Goal: Information Seeking & Learning: Learn about a topic

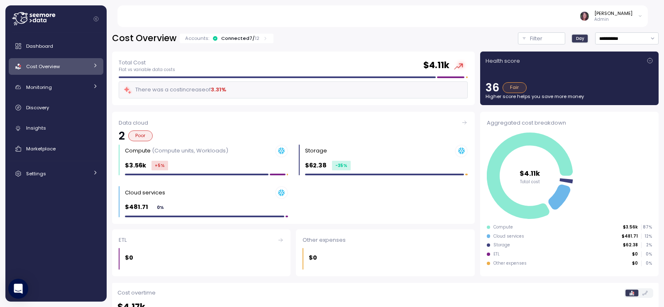
click at [626, 14] on div "[PERSON_NAME]" at bounding box center [613, 13] width 38 height 7
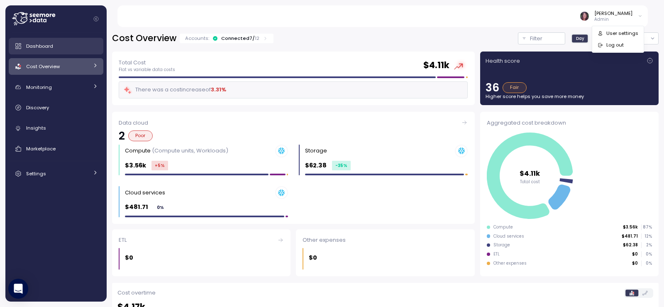
click at [73, 49] on div "Dashboard" at bounding box center [62, 46] width 72 height 8
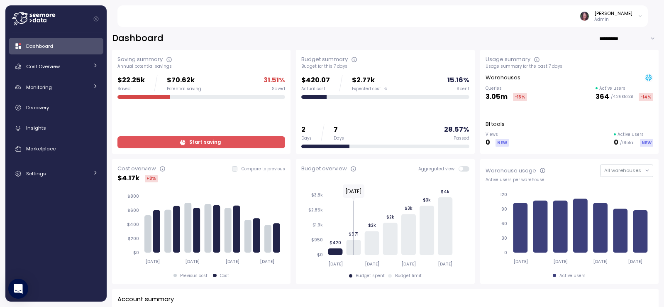
click at [640, 15] on icon at bounding box center [640, 16] width 5 height 10
click at [81, 68] on div "Cost Overview" at bounding box center [57, 66] width 62 height 8
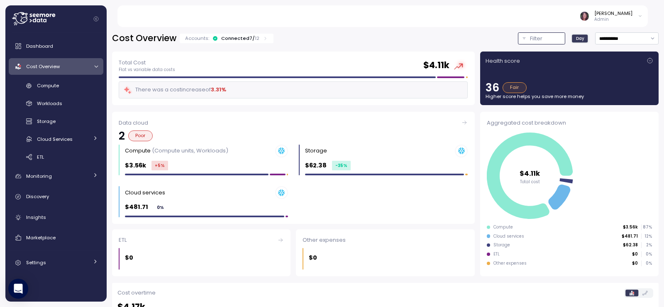
click at [530, 37] on p "Filter" at bounding box center [536, 38] width 12 height 8
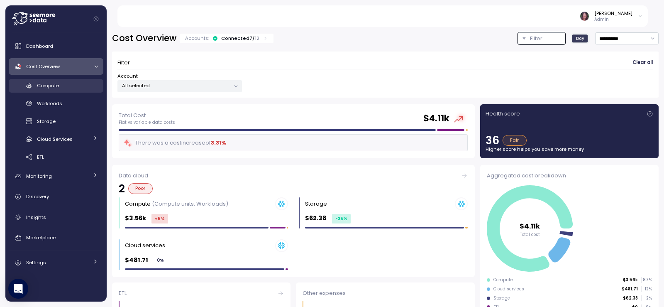
click at [50, 91] on link "Compute" at bounding box center [56, 86] width 95 height 14
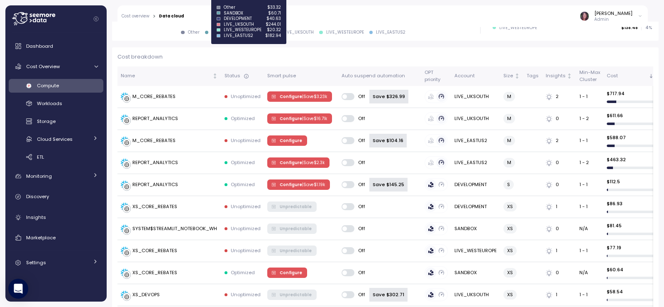
scroll to position [332, 0]
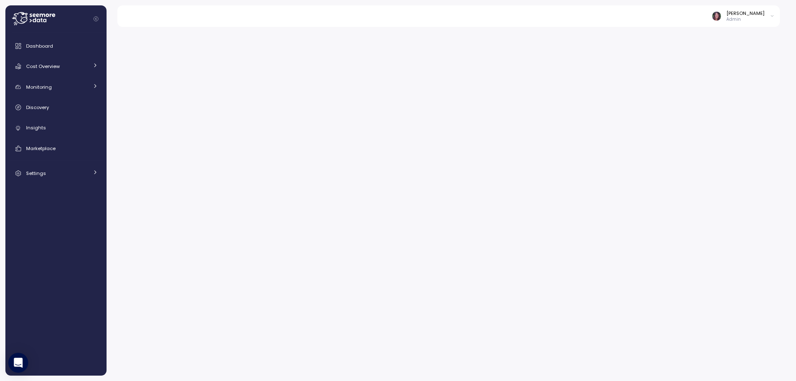
click at [750, 13] on div "[PERSON_NAME]" at bounding box center [746, 13] width 38 height 7
click at [743, 51] on button "Log out" at bounding box center [750, 45] width 49 height 12
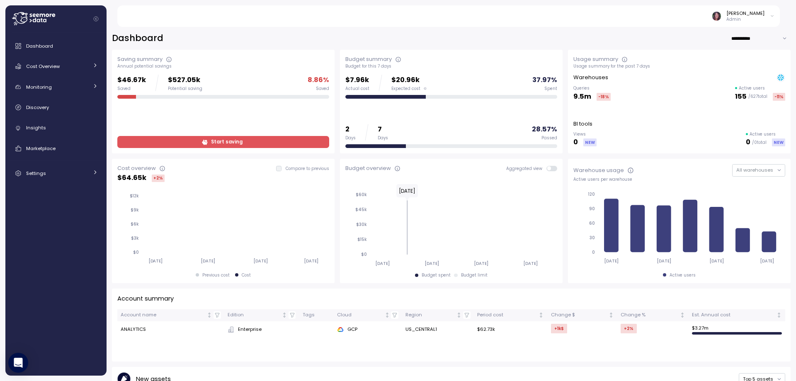
click at [748, 13] on div "[PERSON_NAME]" at bounding box center [746, 13] width 38 height 7
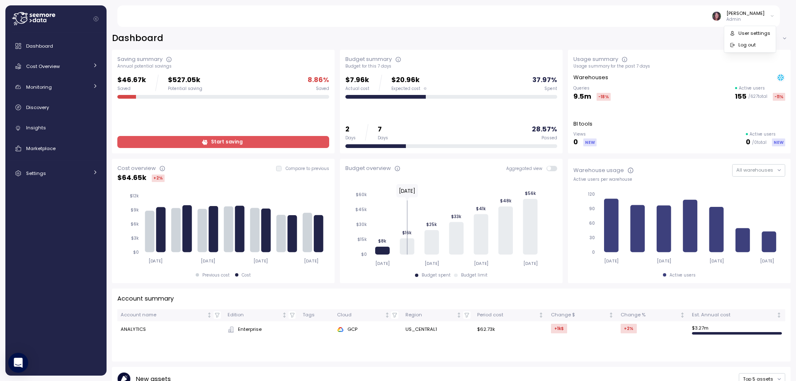
click at [743, 14] on div "[PERSON_NAME]" at bounding box center [746, 13] width 38 height 7
click at [759, 16] on div "[PERSON_NAME]" at bounding box center [746, 13] width 38 height 7
click at [86, 171] on div "Settings" at bounding box center [57, 173] width 62 height 8
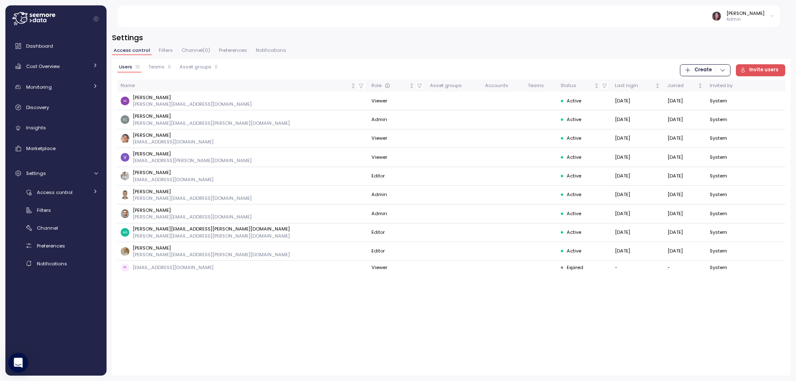
click at [37, 18] on icon at bounding box center [33, 18] width 43 height 13
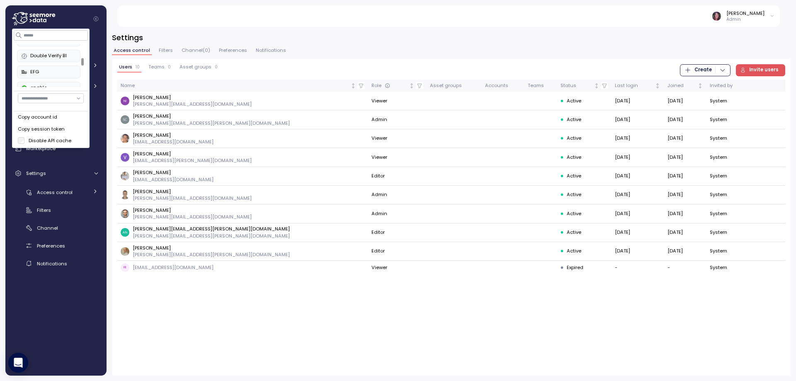
scroll to position [166, 0]
click at [49, 61] on div "enable" at bounding box center [49, 59] width 54 height 7
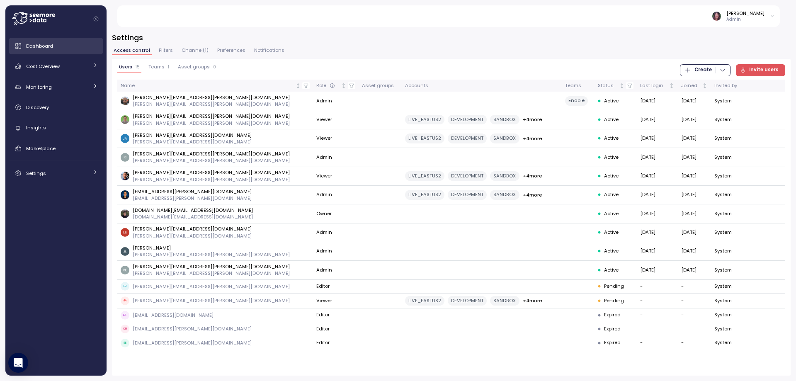
click at [39, 42] on div "Dashboard" at bounding box center [62, 46] width 72 height 8
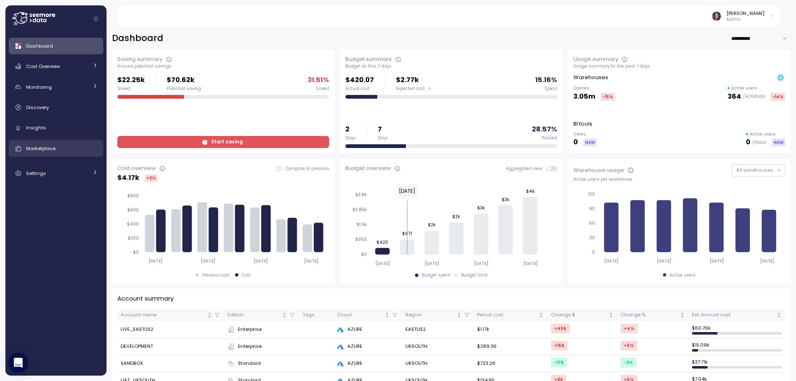
click at [44, 145] on span "Marketplace" at bounding box center [40, 148] width 29 height 7
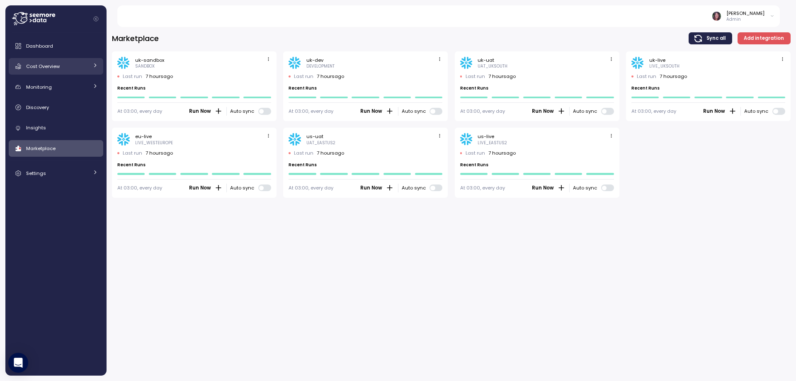
click at [53, 63] on span "Cost Overview" at bounding box center [43, 66] width 34 height 7
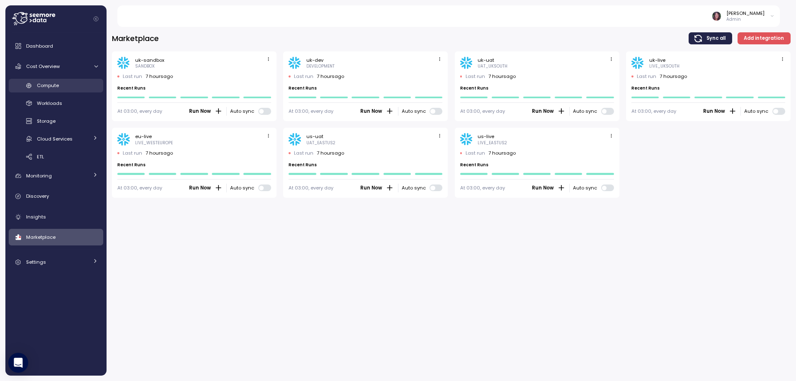
click at [74, 83] on div "Compute" at bounding box center [67, 85] width 61 height 8
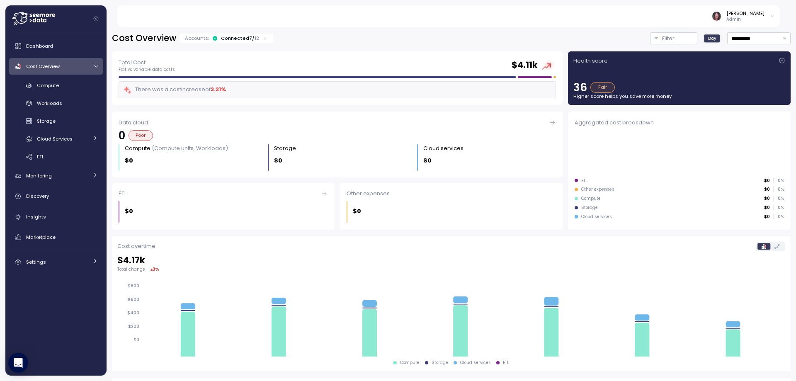
click at [46, 68] on span "Cost Overview" at bounding box center [43, 66] width 34 height 7
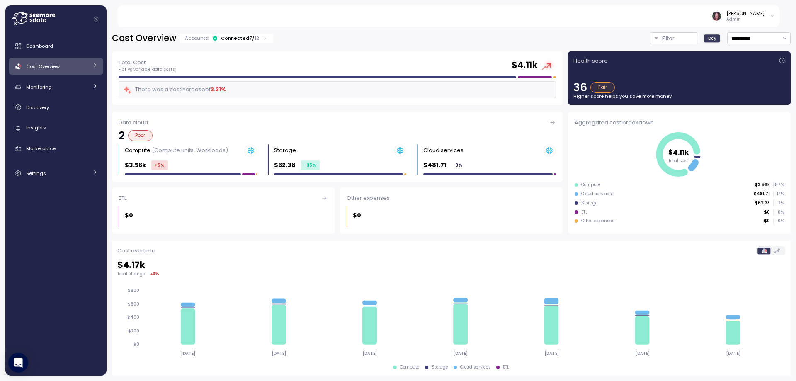
click at [65, 66] on div "Cost Overview" at bounding box center [57, 66] width 62 height 8
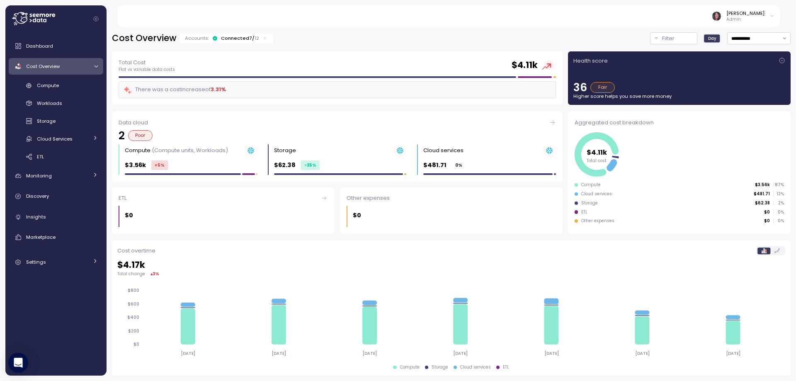
click at [247, 39] on div "Connected 7 / 12" at bounding box center [240, 38] width 38 height 7
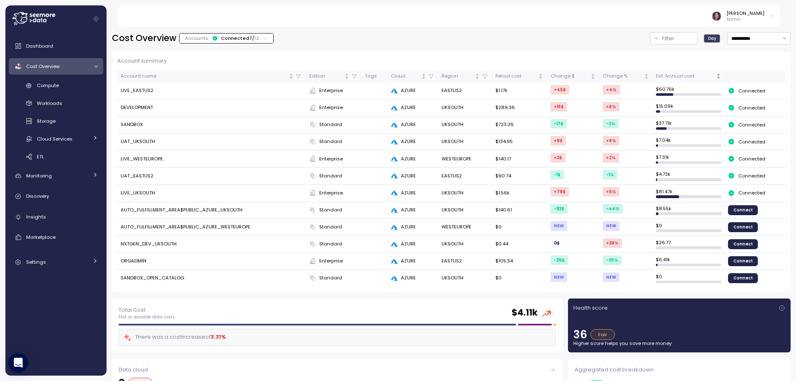
click at [677, 78] on div "Est. Annual cost" at bounding box center [685, 76] width 58 height 7
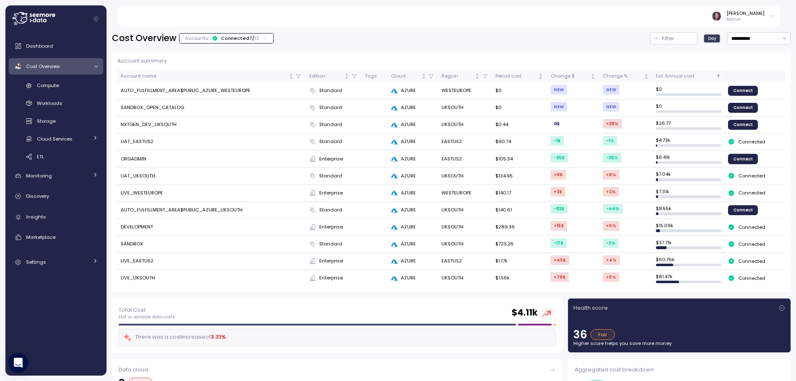
click at [677, 78] on div "Est. Annual cost" at bounding box center [685, 76] width 58 height 7
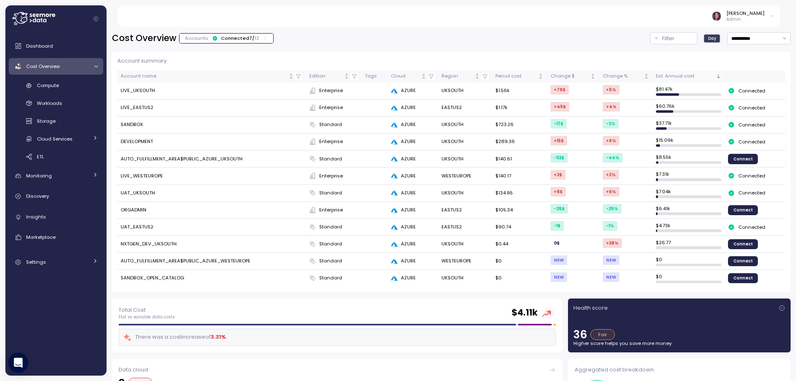
click at [716, 75] on icon "Sorted descending" at bounding box center [719, 76] width 6 height 6
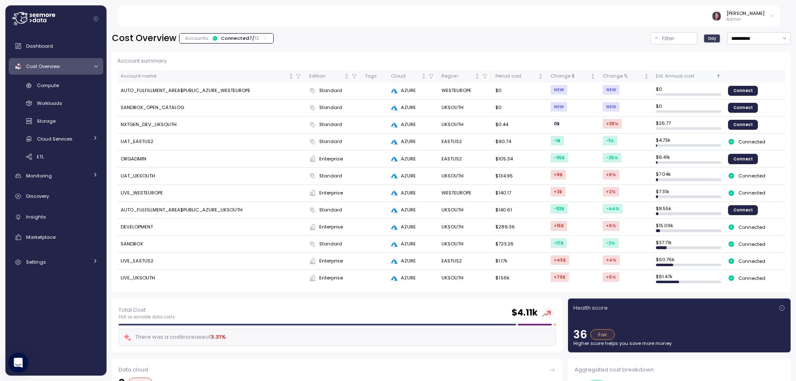
click at [704, 81] on th "Est. Annual cost" at bounding box center [689, 77] width 72 height 12
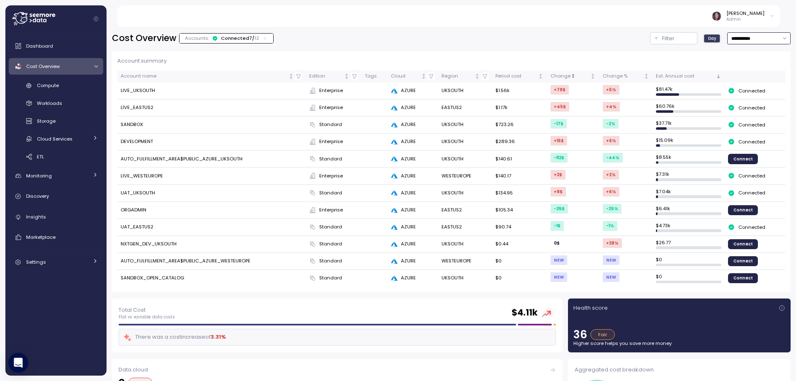
click at [736, 38] on input "**********" at bounding box center [759, 38] width 63 height 12
click at [748, 102] on div "Last 30 days" at bounding box center [741, 98] width 31 height 7
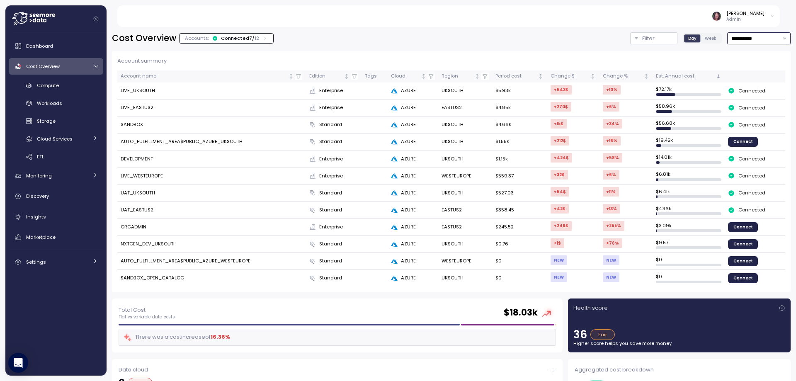
click at [750, 41] on input "**********" at bounding box center [759, 38] width 63 height 12
click at [736, 78] on div "Last 7 days" at bounding box center [739, 76] width 27 height 7
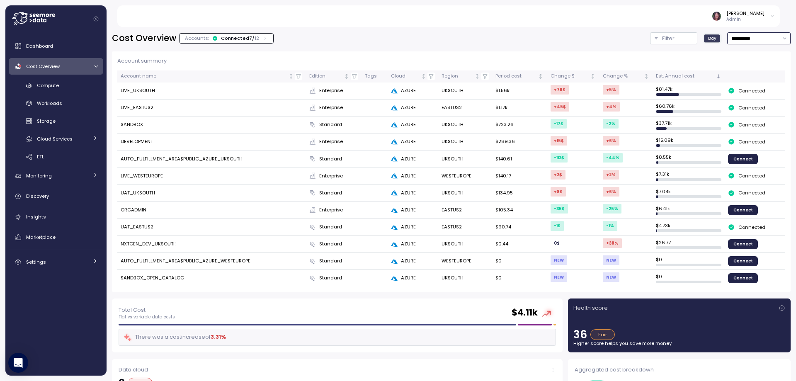
click at [748, 36] on input "**********" at bounding box center [759, 38] width 63 height 12
click at [742, 108] on div "Last 6 months" at bounding box center [743, 109] width 34 height 7
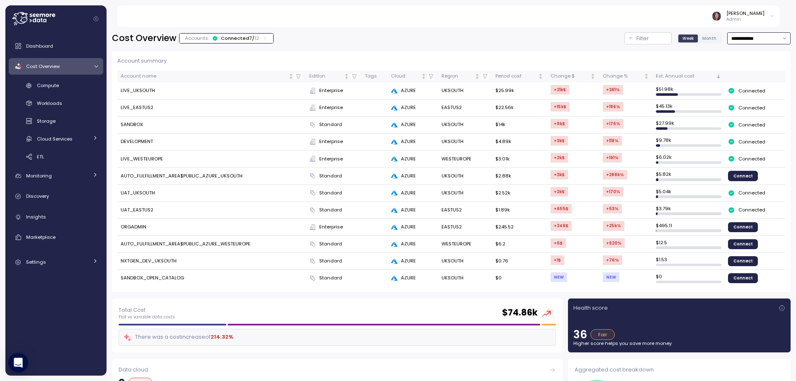
click at [748, 34] on input "**********" at bounding box center [759, 38] width 63 height 12
click at [749, 73] on div "Last 7 days" at bounding box center [739, 76] width 27 height 7
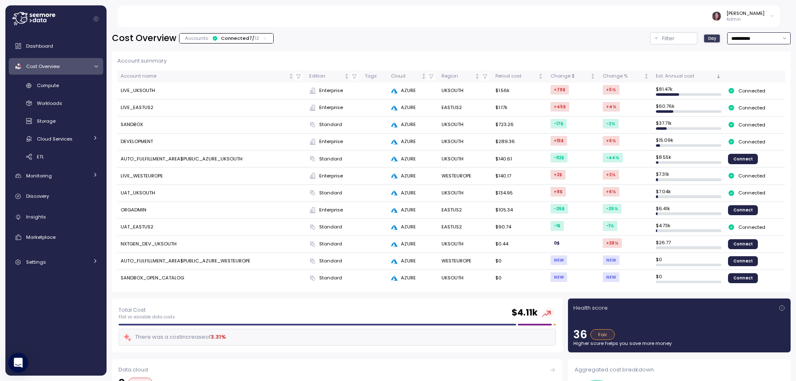
click at [743, 34] on input "**********" at bounding box center [759, 38] width 63 height 12
click at [744, 109] on div "Last 6 months" at bounding box center [743, 109] width 34 height 7
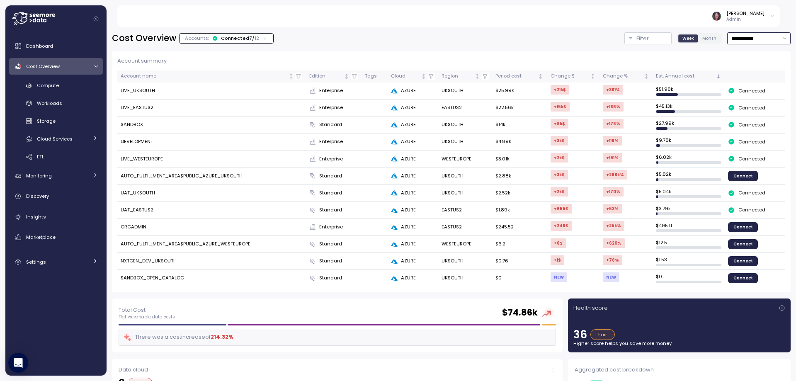
click at [735, 33] on input "**********" at bounding box center [759, 38] width 63 height 12
click at [739, 76] on div "Last 7 days" at bounding box center [739, 76] width 27 height 7
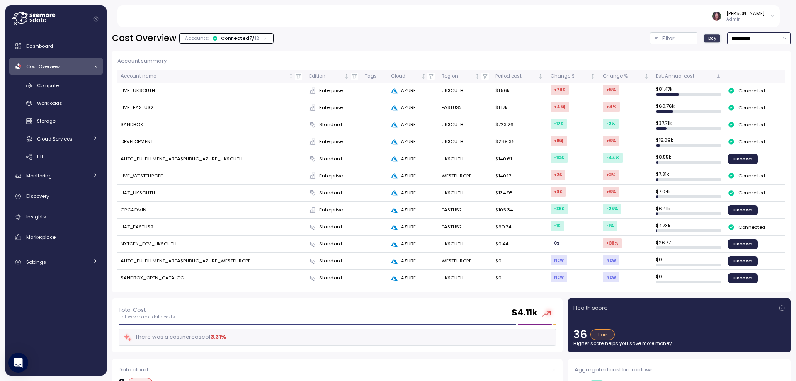
click at [747, 40] on input "**********" at bounding box center [759, 38] width 63 height 12
click at [738, 64] on div "Last 3 days" at bounding box center [739, 66] width 27 height 7
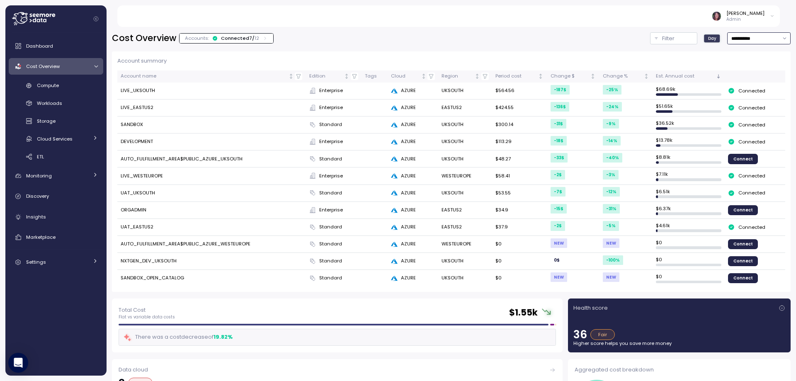
click at [736, 38] on input "**********" at bounding box center [759, 38] width 63 height 12
click at [737, 74] on div "Last 7 days" at bounding box center [739, 76] width 27 height 7
type input "**********"
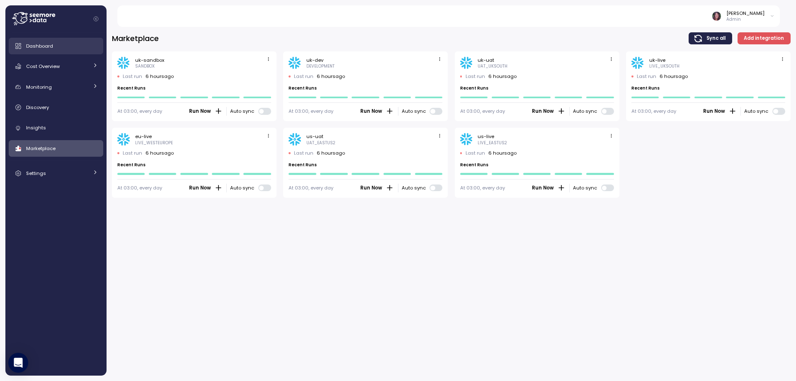
click at [27, 42] on div "Dashboard" at bounding box center [62, 46] width 72 height 8
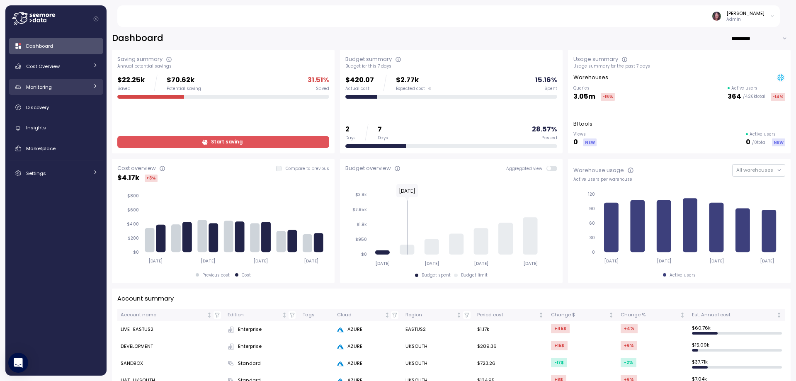
click at [66, 85] on div "Monitoring" at bounding box center [57, 87] width 62 height 8
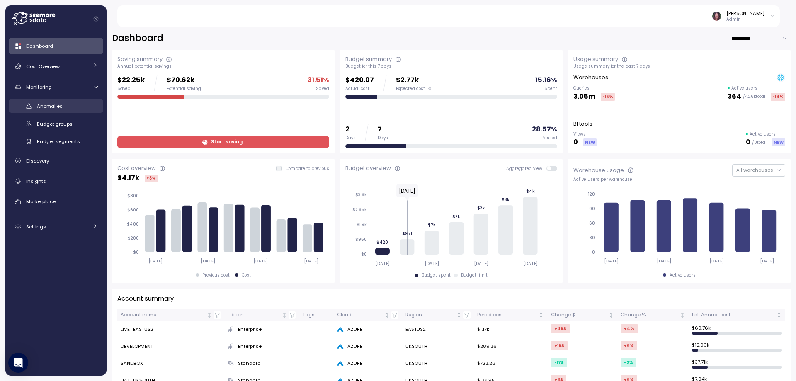
click at [54, 107] on span "Anomalies" at bounding box center [50, 106] width 26 height 7
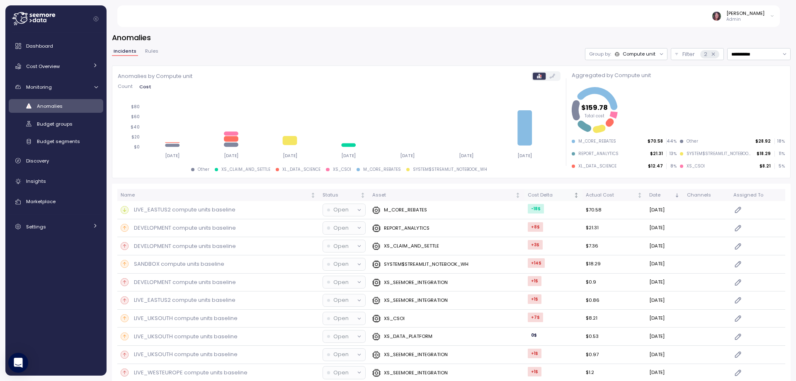
click at [537, 192] on div "Cost Delta" at bounding box center [550, 195] width 45 height 7
